Goal: Task Accomplishment & Management: Use online tool/utility

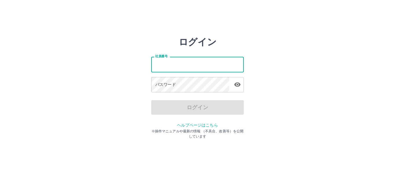
click at [194, 61] on input "社員番号" at bounding box center [197, 64] width 92 height 15
type input "*******"
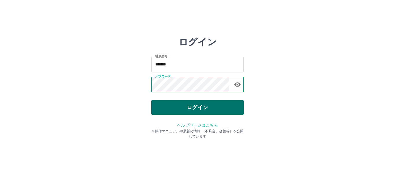
click at [197, 104] on button "ログイン" at bounding box center [197, 107] width 92 height 14
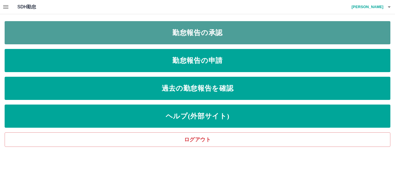
click at [210, 29] on link "勤怠報告の承認" at bounding box center [197, 32] width 385 height 23
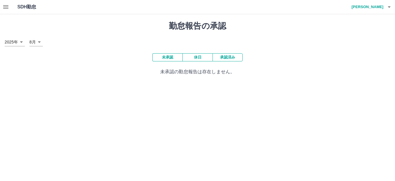
click at [231, 59] on button "承認済み" at bounding box center [227, 57] width 30 height 8
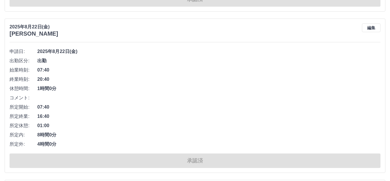
scroll to position [780, 0]
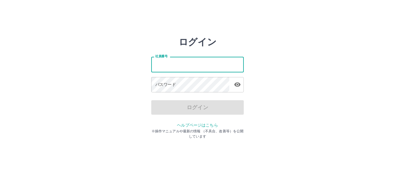
click at [172, 64] on input "社員番号" at bounding box center [197, 64] width 92 height 15
type input "*******"
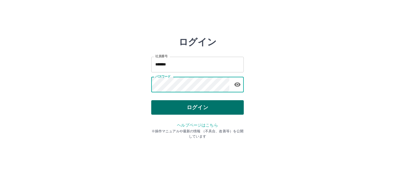
click at [199, 107] on button "ログイン" at bounding box center [197, 107] width 92 height 14
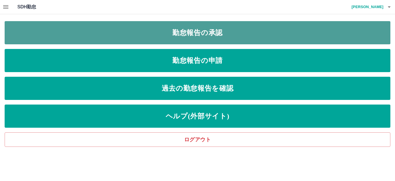
click at [202, 29] on link "勤怠報告の承認" at bounding box center [197, 32] width 385 height 23
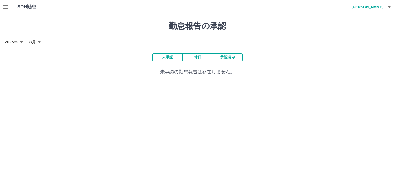
click at [233, 55] on button "承認済み" at bounding box center [227, 57] width 30 height 8
